Goal: Information Seeking & Learning: Learn about a topic

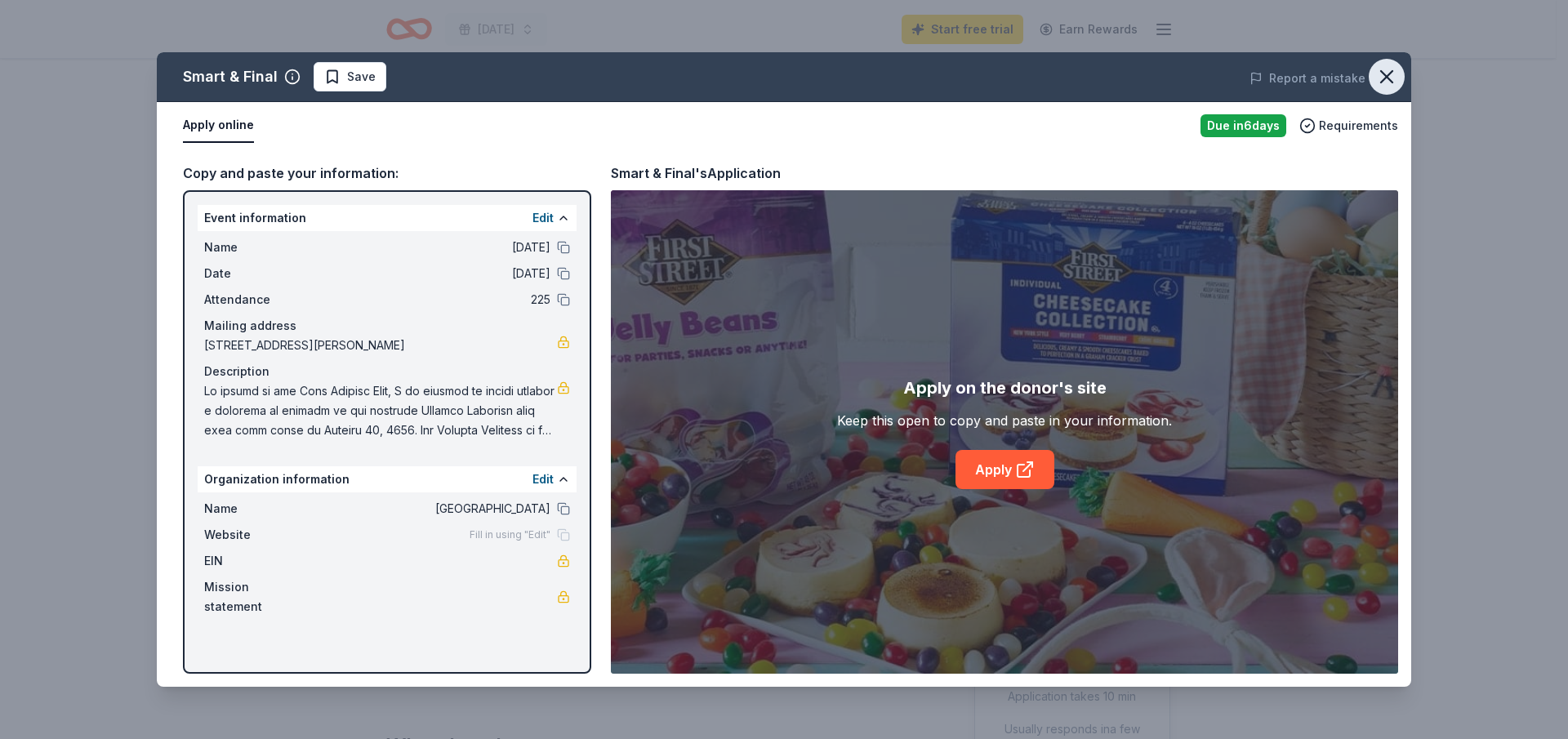
click at [1398, 76] on button "button" at bounding box center [1386, 76] width 36 height 36
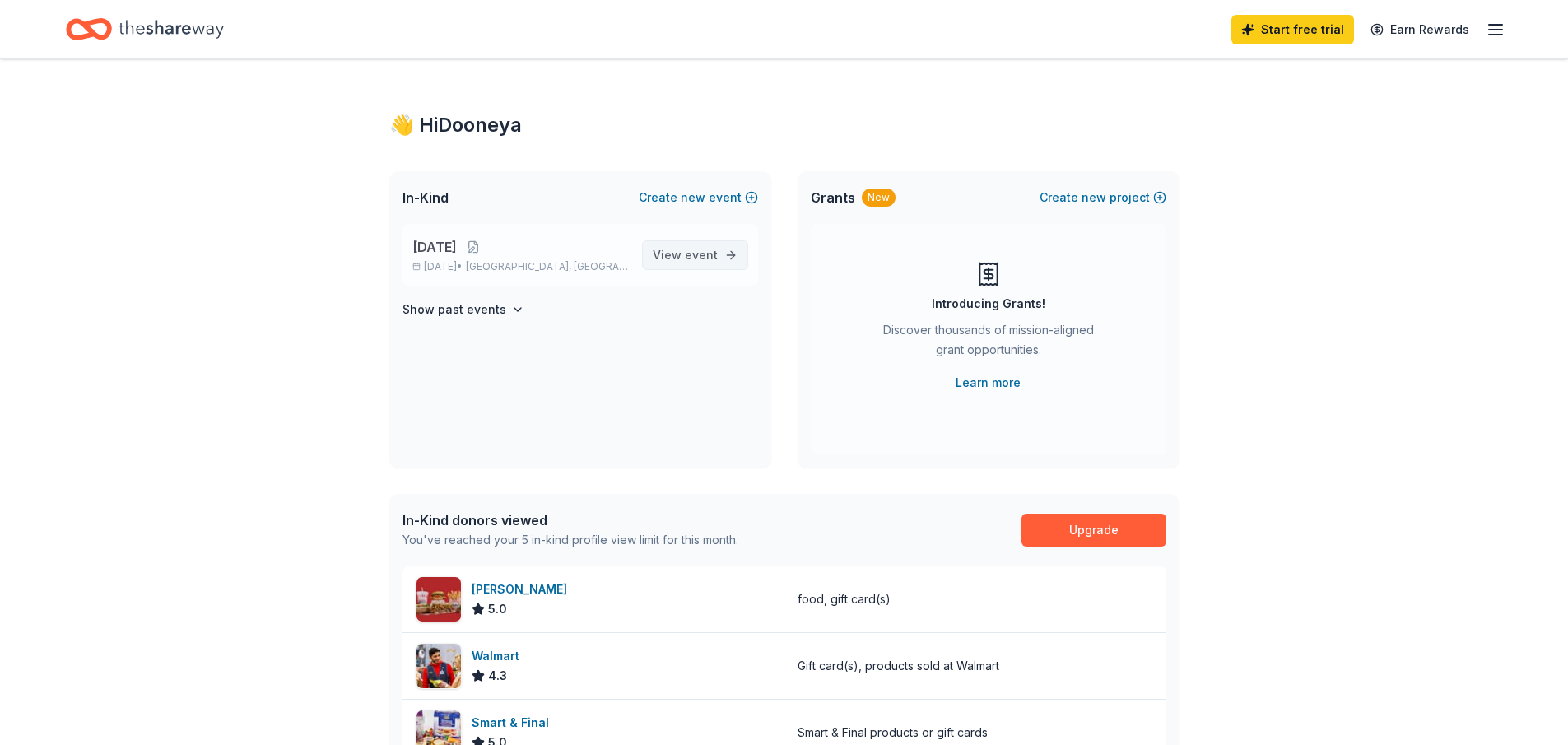
click at [731, 264] on link "View event" at bounding box center [695, 255] width 106 height 30
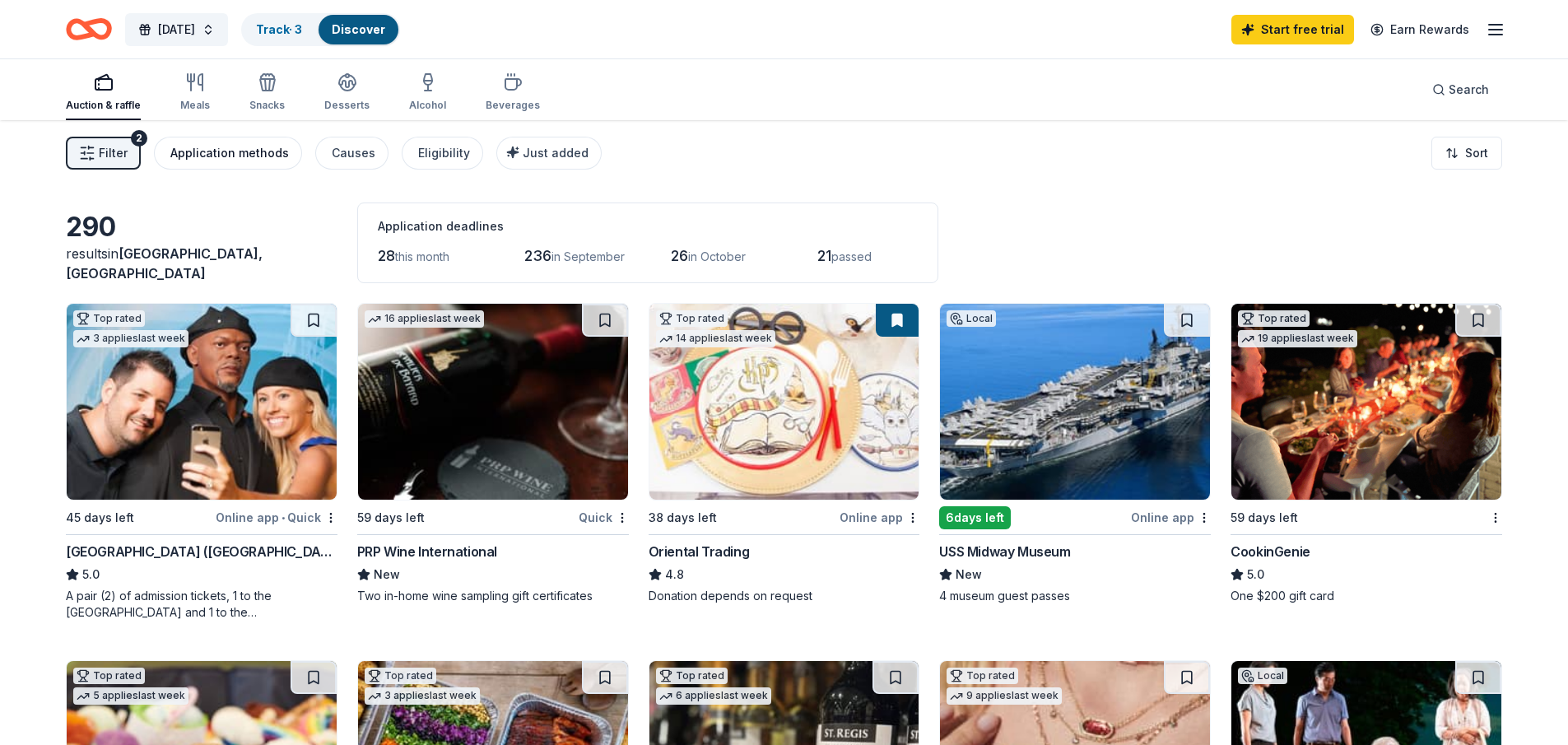
click at [195, 145] on div "Application methods" at bounding box center [229, 153] width 119 height 20
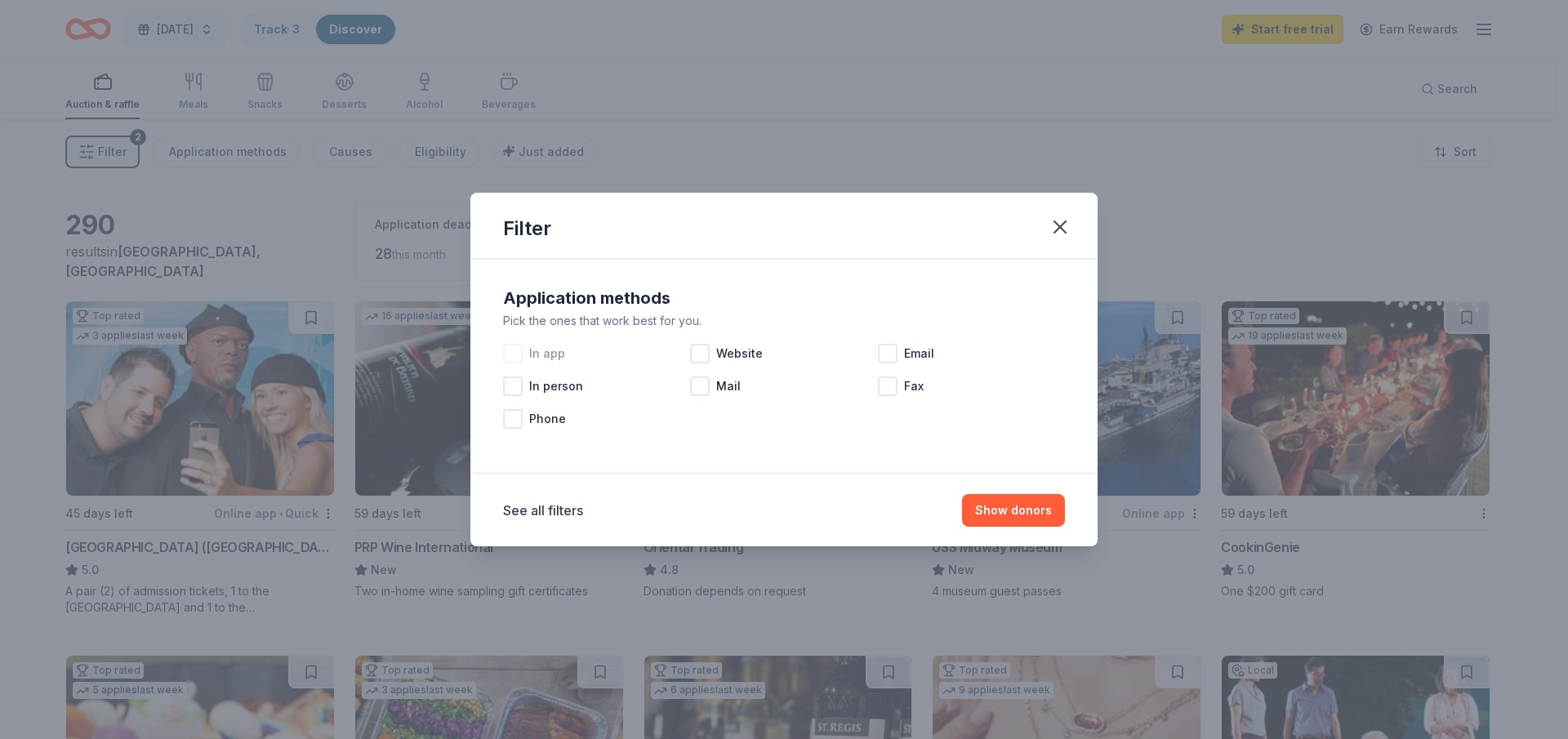
click at [514, 356] on div at bounding box center [512, 353] width 19 height 19
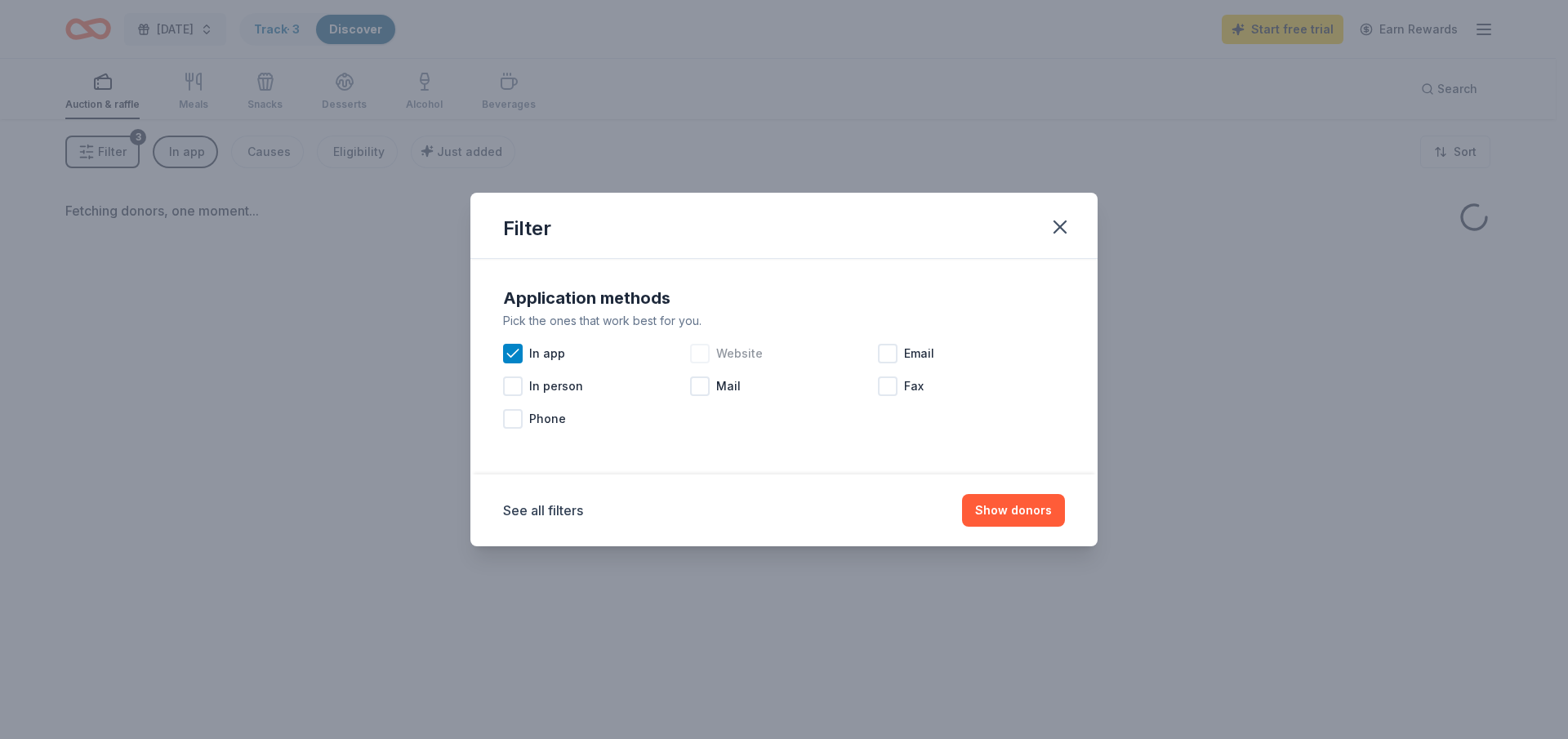
click at [700, 351] on div at bounding box center [699, 353] width 19 height 19
click at [1024, 510] on button "Show donors" at bounding box center [1014, 510] width 103 height 33
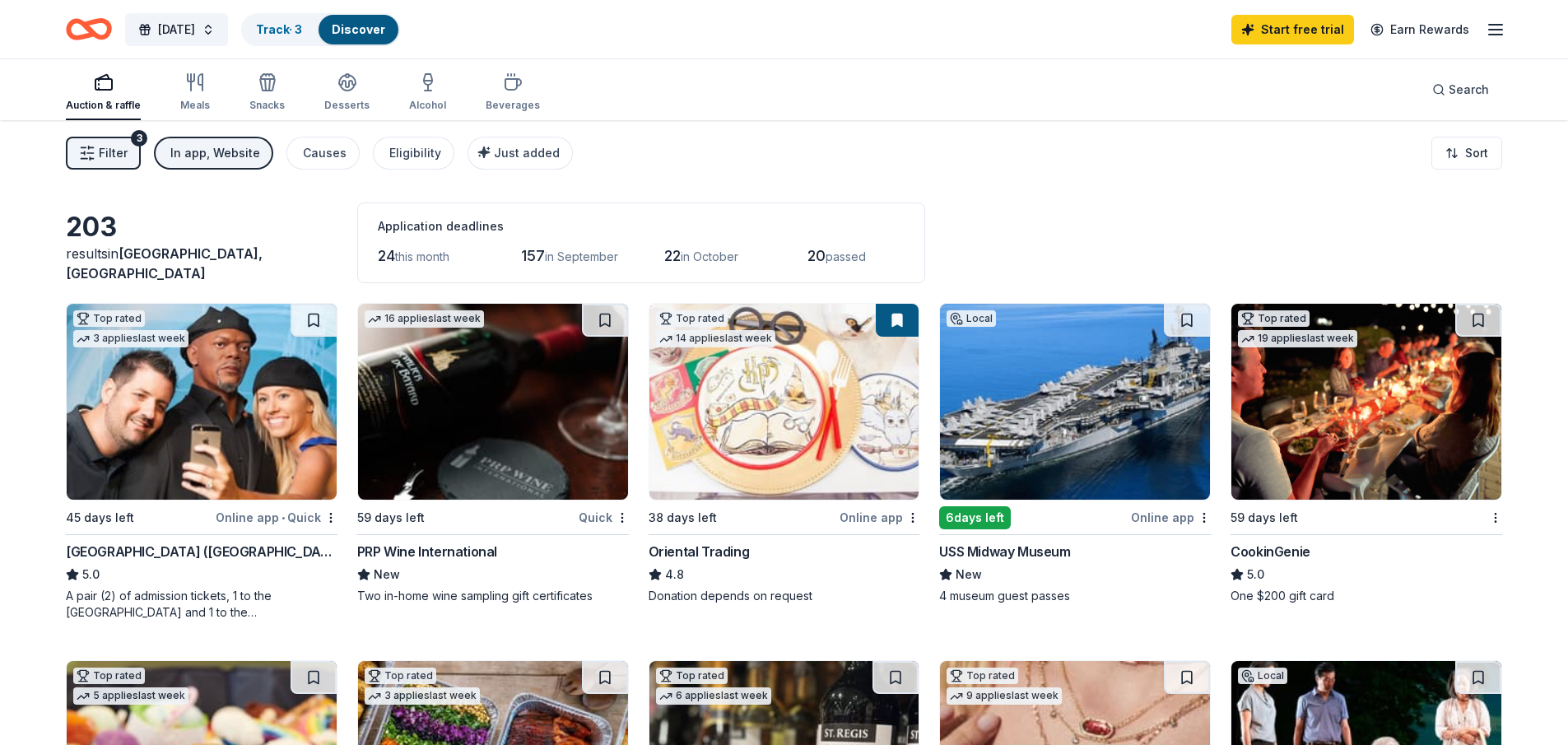
click at [240, 139] on button "In app, Website" at bounding box center [213, 153] width 119 height 33
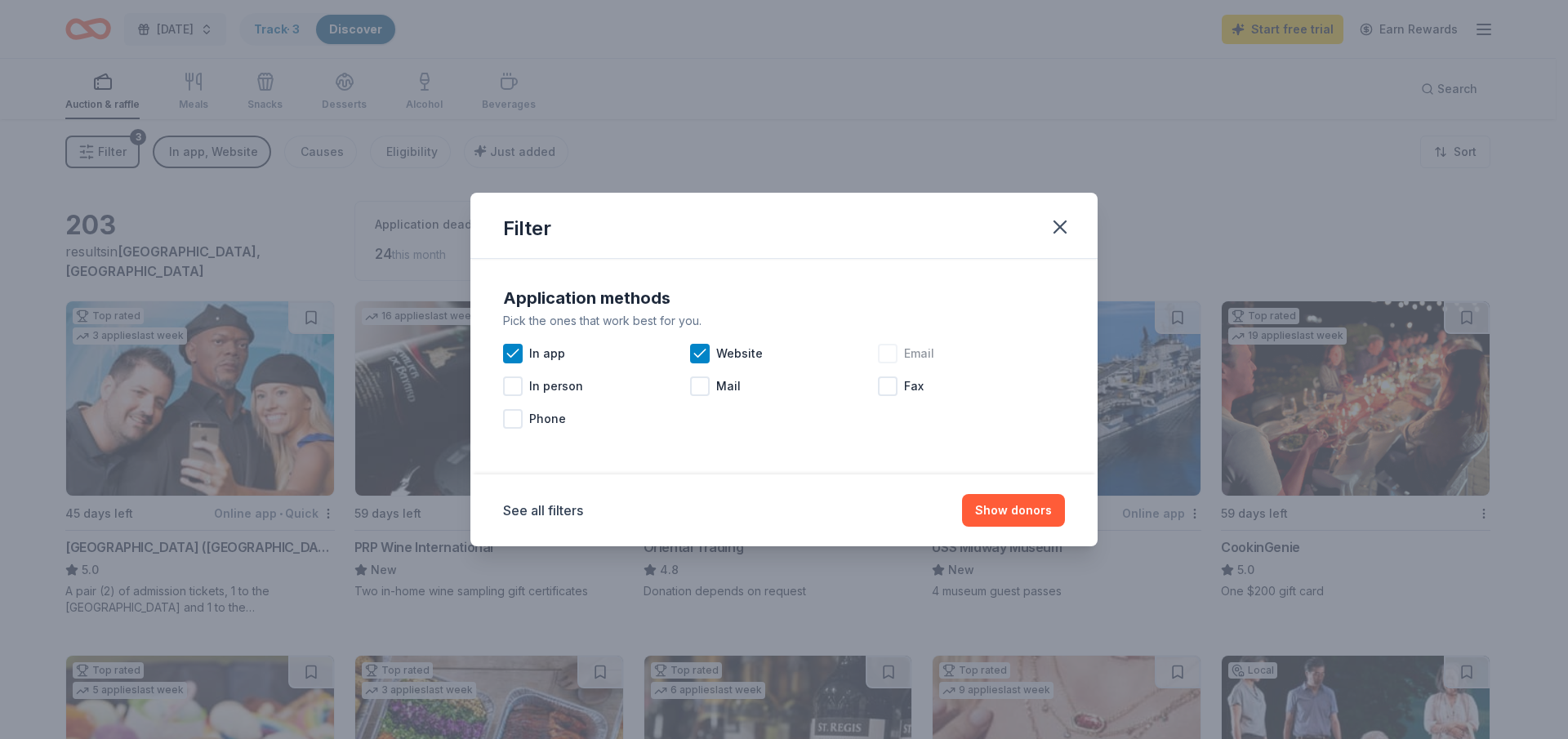
click at [894, 357] on div at bounding box center [887, 353] width 19 height 19
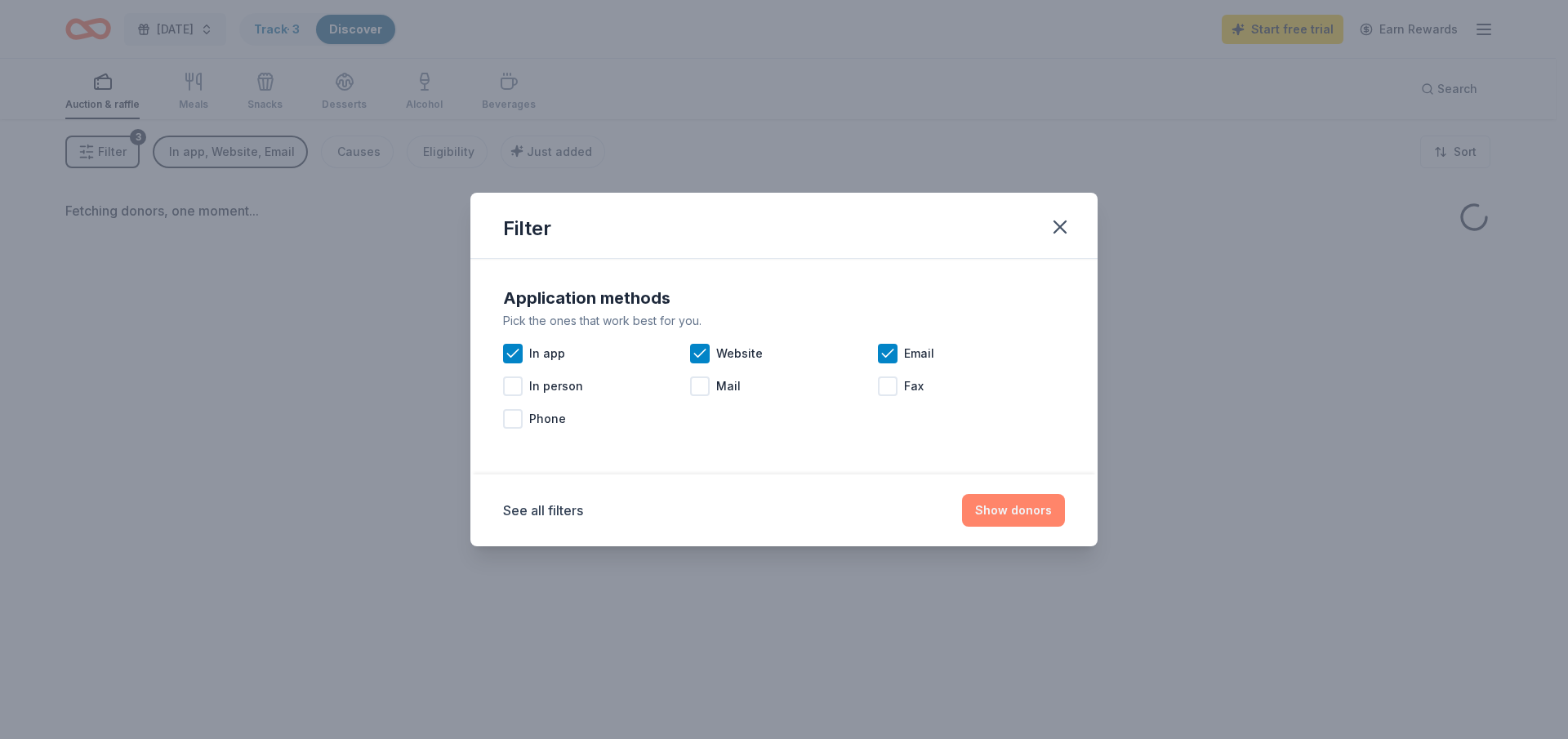
click at [1010, 510] on button "Show donors" at bounding box center [1014, 510] width 103 height 33
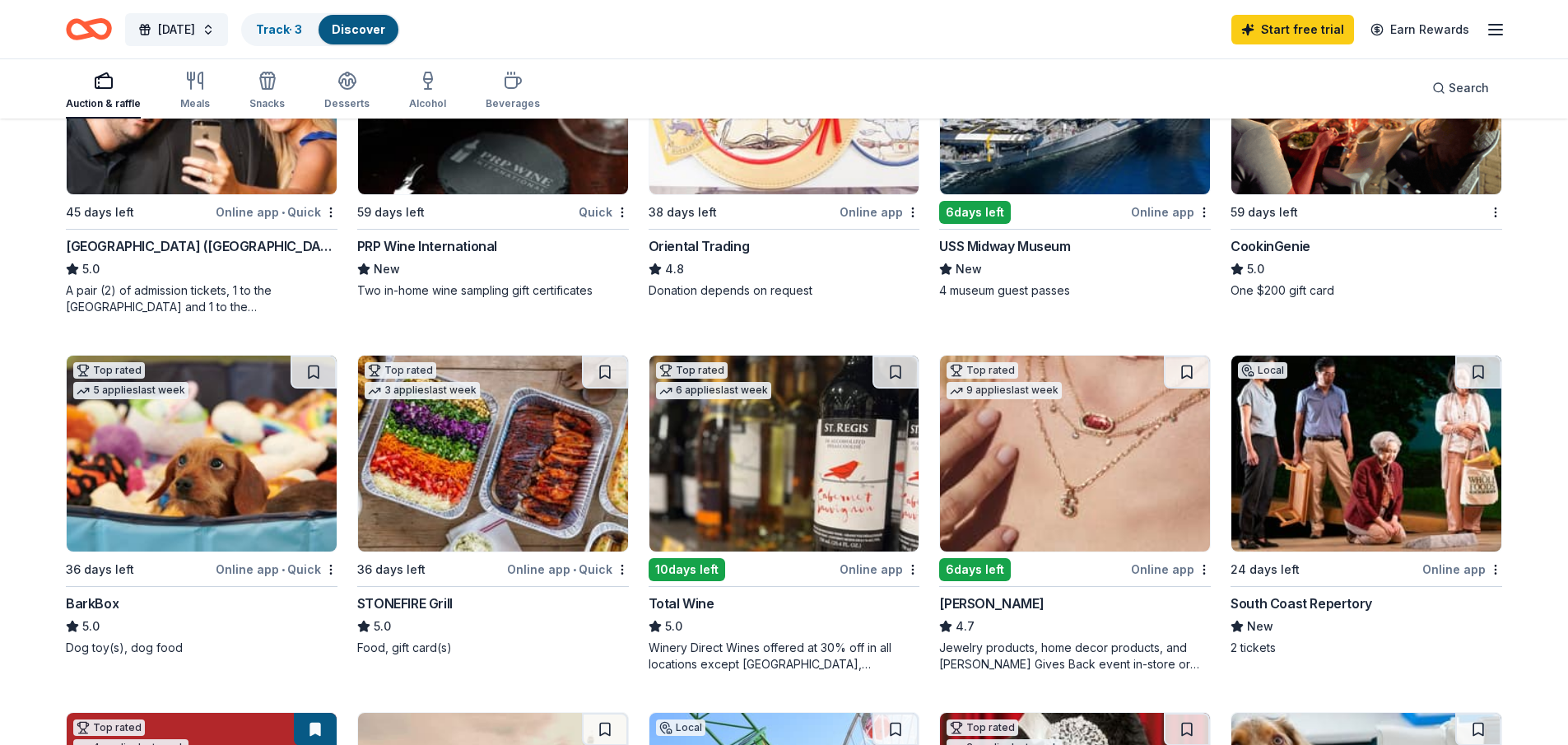
scroll to position [329, 0]
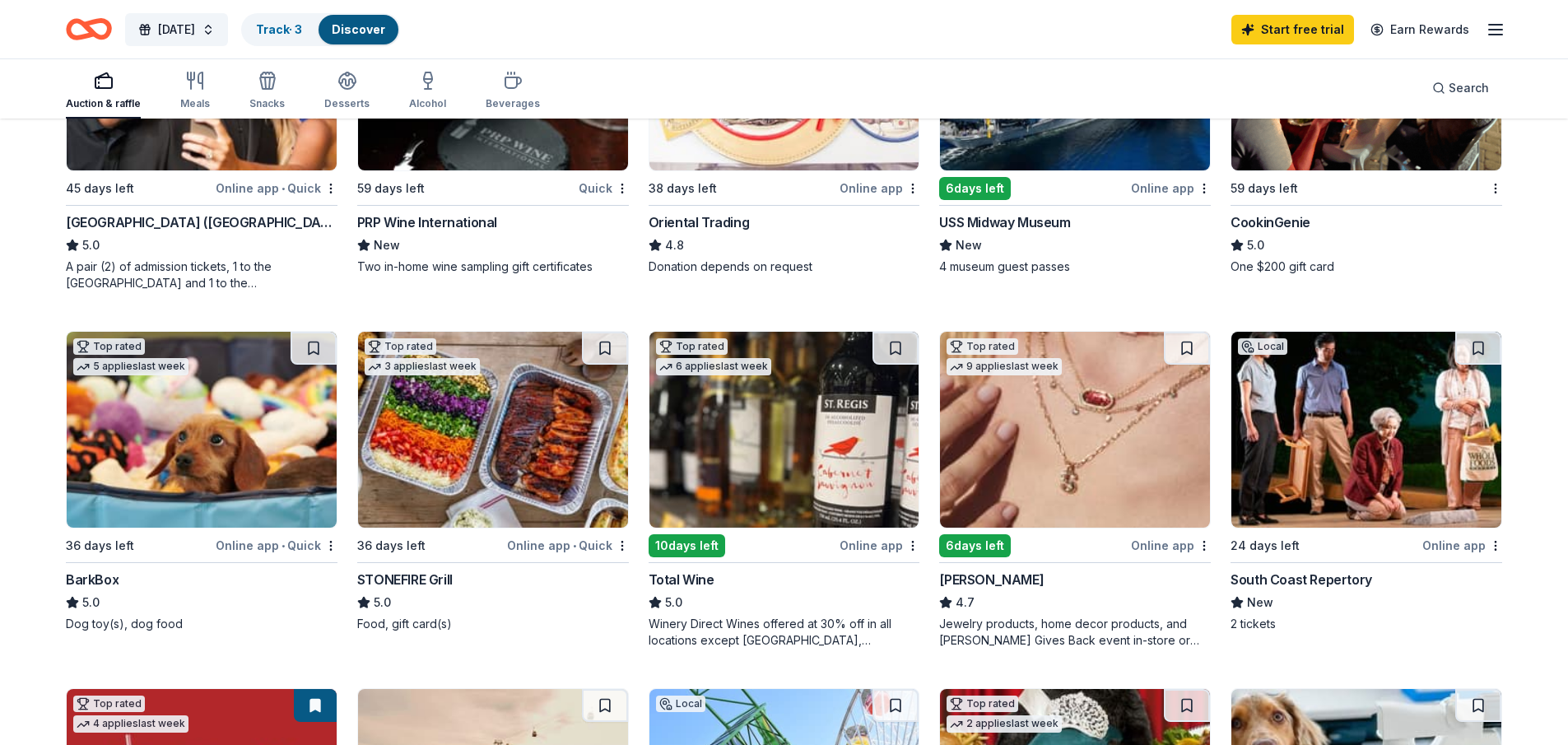
click at [1113, 449] on img at bounding box center [1075, 430] width 270 height 196
